Goal: Task Accomplishment & Management: Manage account settings

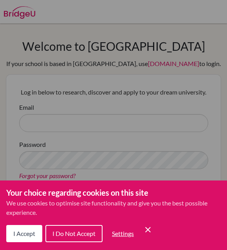
click at [114, 119] on div "Cookie Preferences" at bounding box center [113, 125] width 227 height 250
click at [162, 121] on div "Cookie Preferences" at bounding box center [113, 125] width 227 height 250
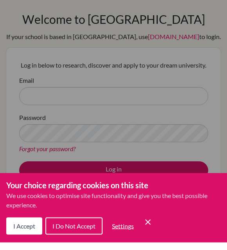
scroll to position [27, 0]
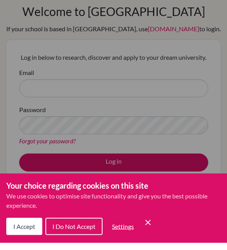
click at [175, 86] on div "Cookie Preferences" at bounding box center [113, 125] width 227 height 250
click at [180, 85] on div "Cookie Preferences" at bounding box center [113, 125] width 227 height 250
click at [80, 230] on span "I Do Not Accept" at bounding box center [73, 233] width 43 height 7
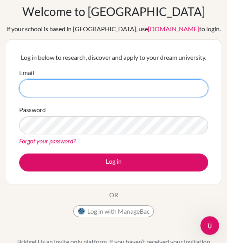
click at [108, 88] on input "Email" at bounding box center [113, 96] width 189 height 18
type input "[EMAIL_ADDRESS][PERSON_NAME][DOMAIN_NAME]"
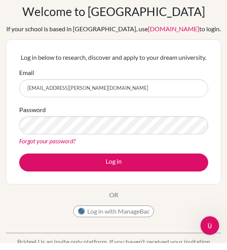
click at [66, 145] on link "Forgot your password?" at bounding box center [47, 148] width 56 height 7
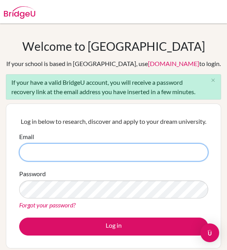
type input "[EMAIL_ADDRESS][PERSON_NAME][DOMAIN_NAME]"
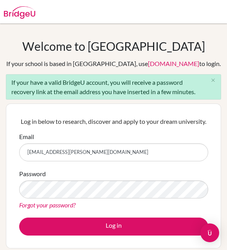
click at [113, 227] on button "Log in" at bounding box center [113, 227] width 189 height 18
